Goal: Browse casually

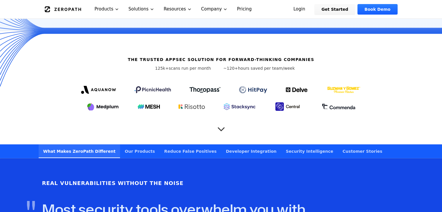
scroll to position [178, 0]
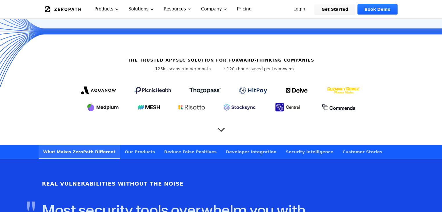
click at [223, 121] on icon "Scroll to next section" at bounding box center [222, 127] width 12 height 12
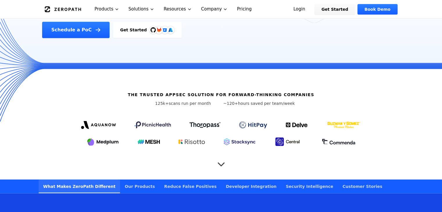
scroll to position [142, 0]
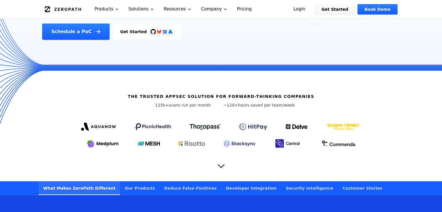
click at [220, 162] on icon "Scroll to next section" at bounding box center [221, 163] width 6 height 3
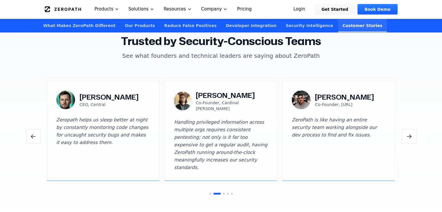
scroll to position [1715, 0]
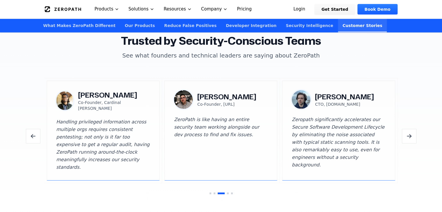
click at [409, 133] on icon "Next testimonials" at bounding box center [409, 136] width 7 height 7
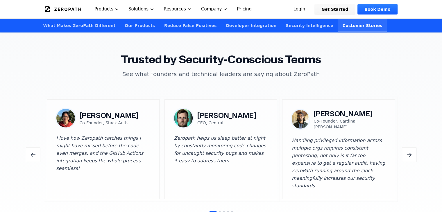
scroll to position [1696, 0]
click at [407, 152] on icon "Next testimonials" at bounding box center [409, 155] width 7 height 7
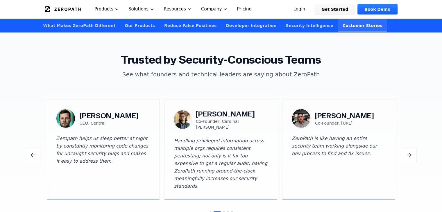
click at [407, 152] on icon "Next testimonials" at bounding box center [409, 155] width 7 height 7
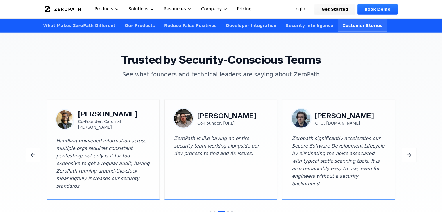
click at [407, 152] on icon "Next testimonials" at bounding box center [409, 155] width 7 height 7
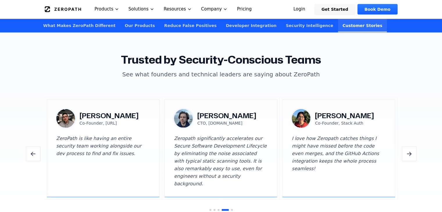
click at [407, 151] on icon "Next testimonials" at bounding box center [409, 154] width 7 height 7
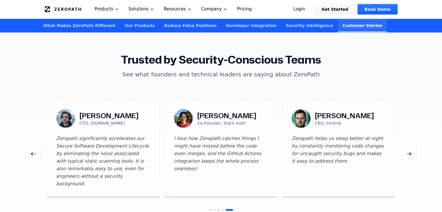
click at [407, 151] on icon "Next testimonials" at bounding box center [409, 154] width 7 height 7
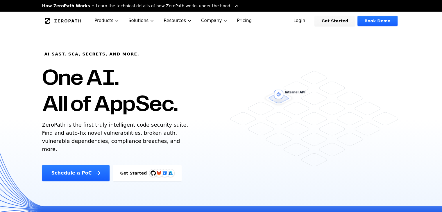
scroll to position [0, 0]
